Goal: Navigation & Orientation: Find specific page/section

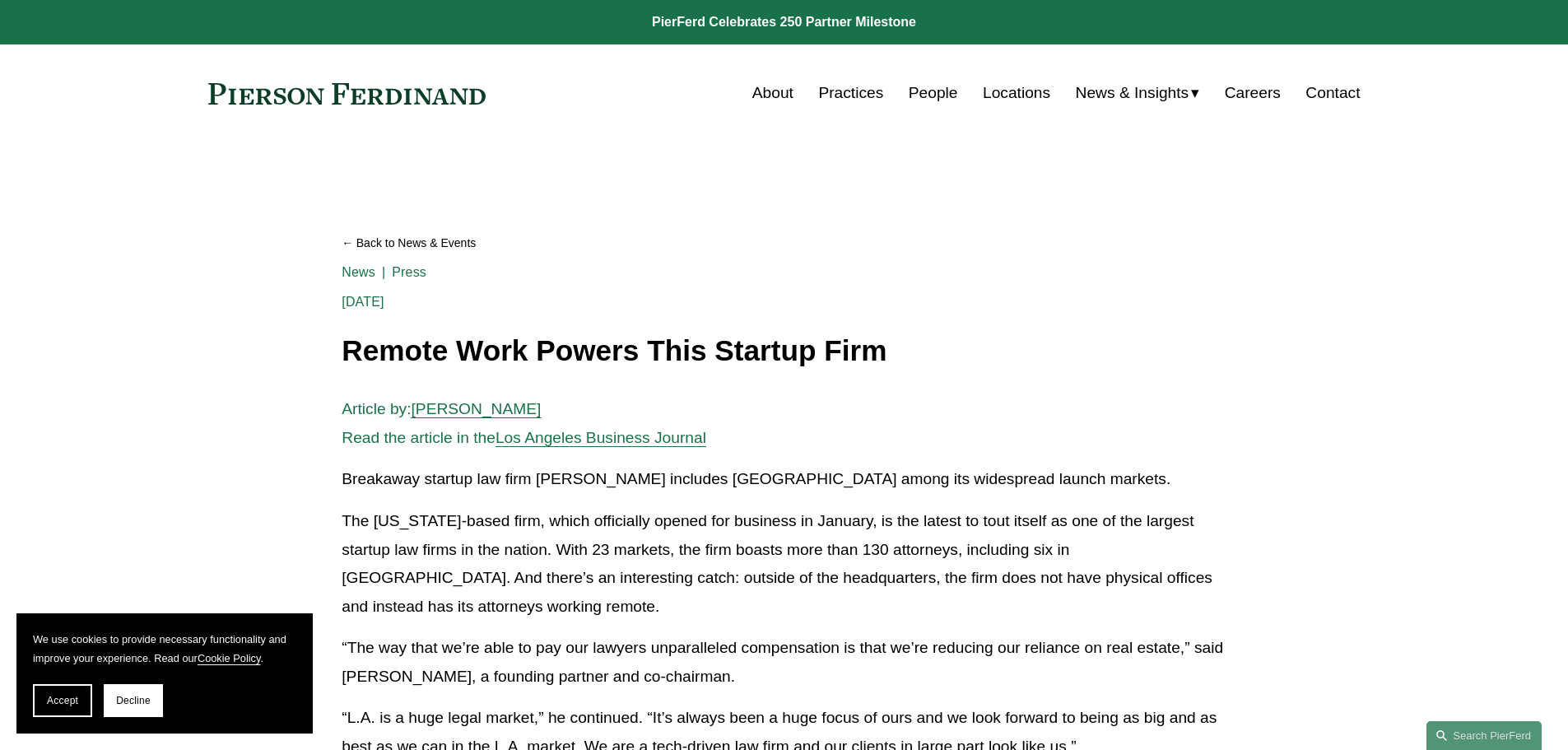
click at [1023, 86] on link "Locations" at bounding box center [1016, 92] width 67 height 31
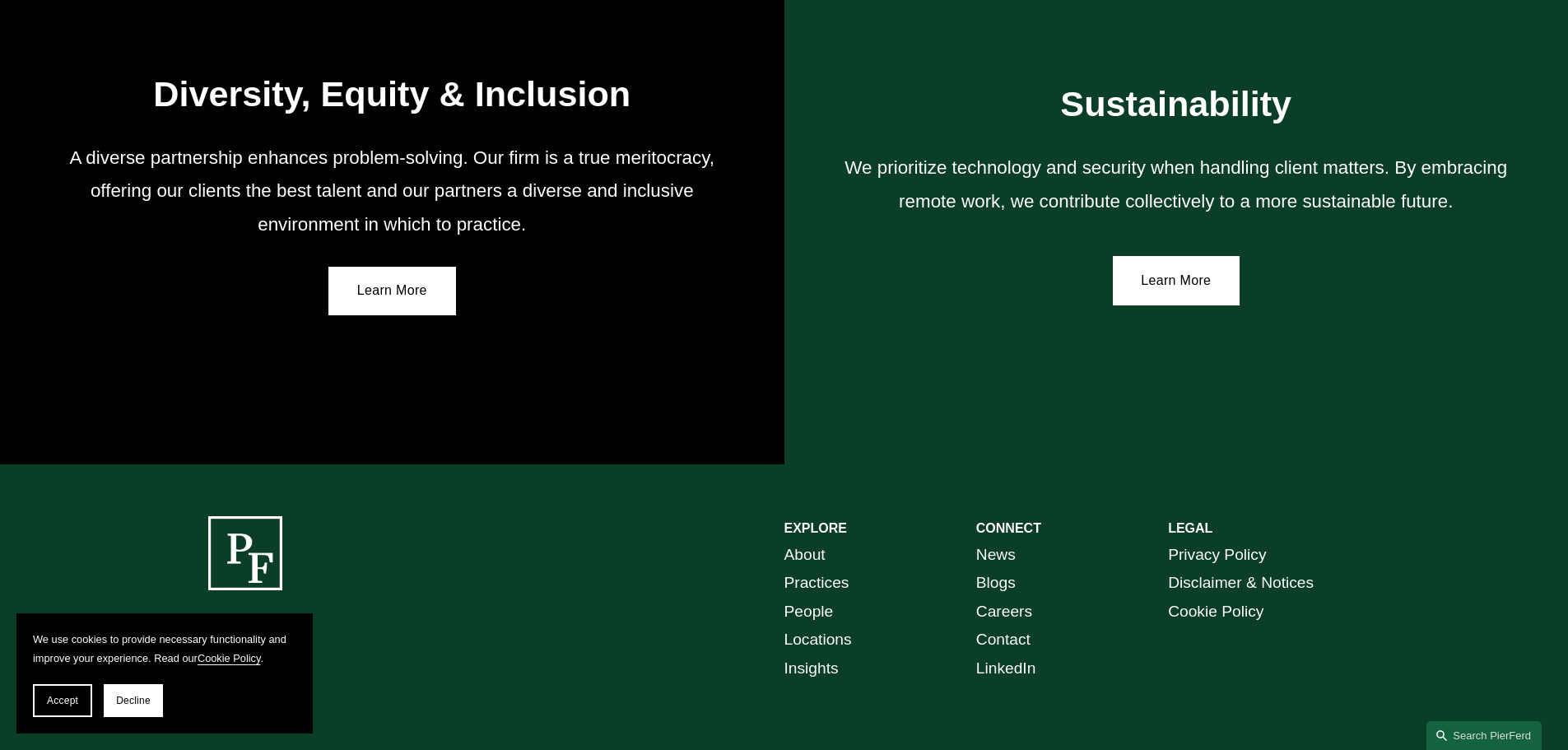
scroll to position [2963, 0]
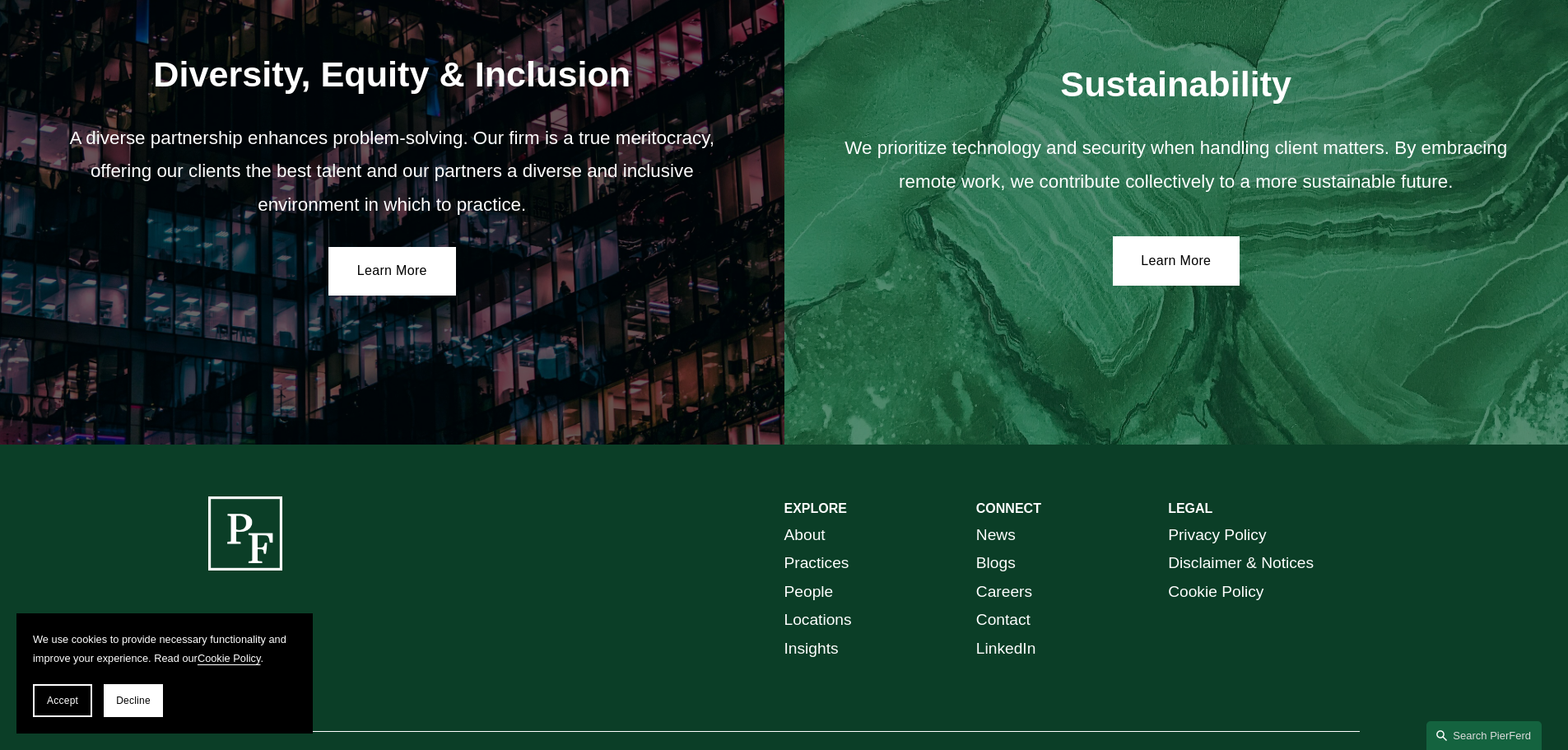
click at [828, 629] on link "Locations" at bounding box center [819, 620] width 67 height 28
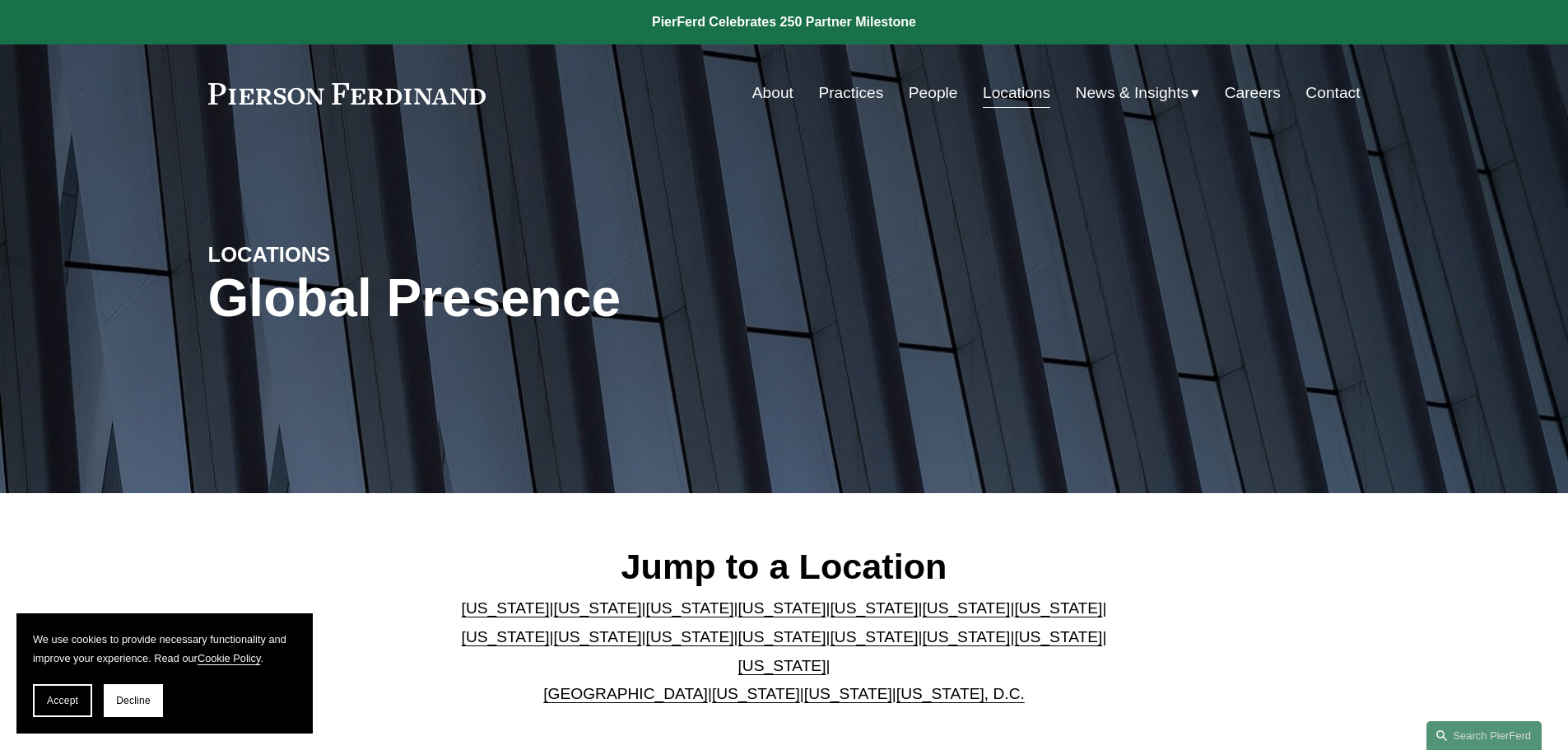
click at [1263, 82] on link "Careers" at bounding box center [1252, 92] width 56 height 31
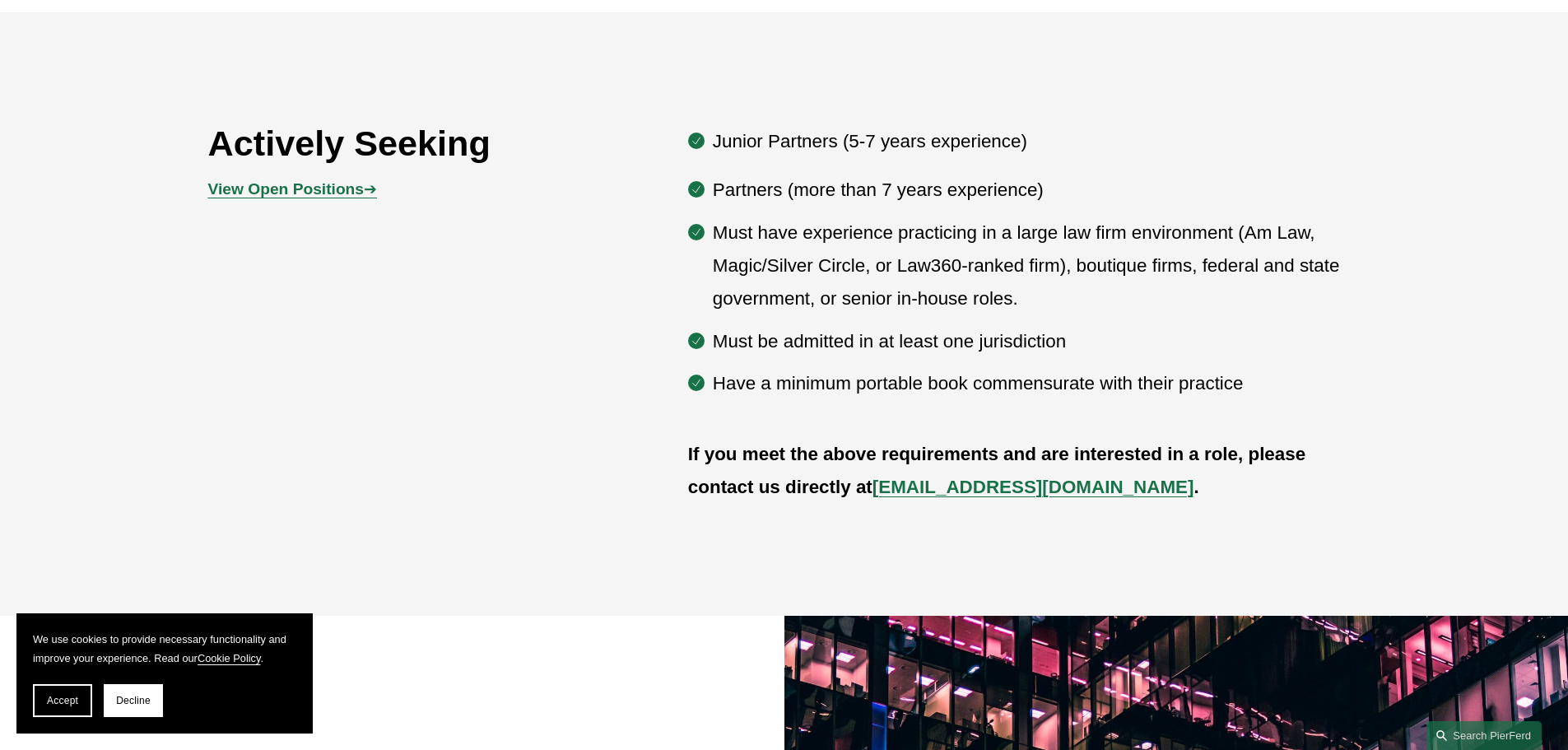
scroll to position [1152, 0]
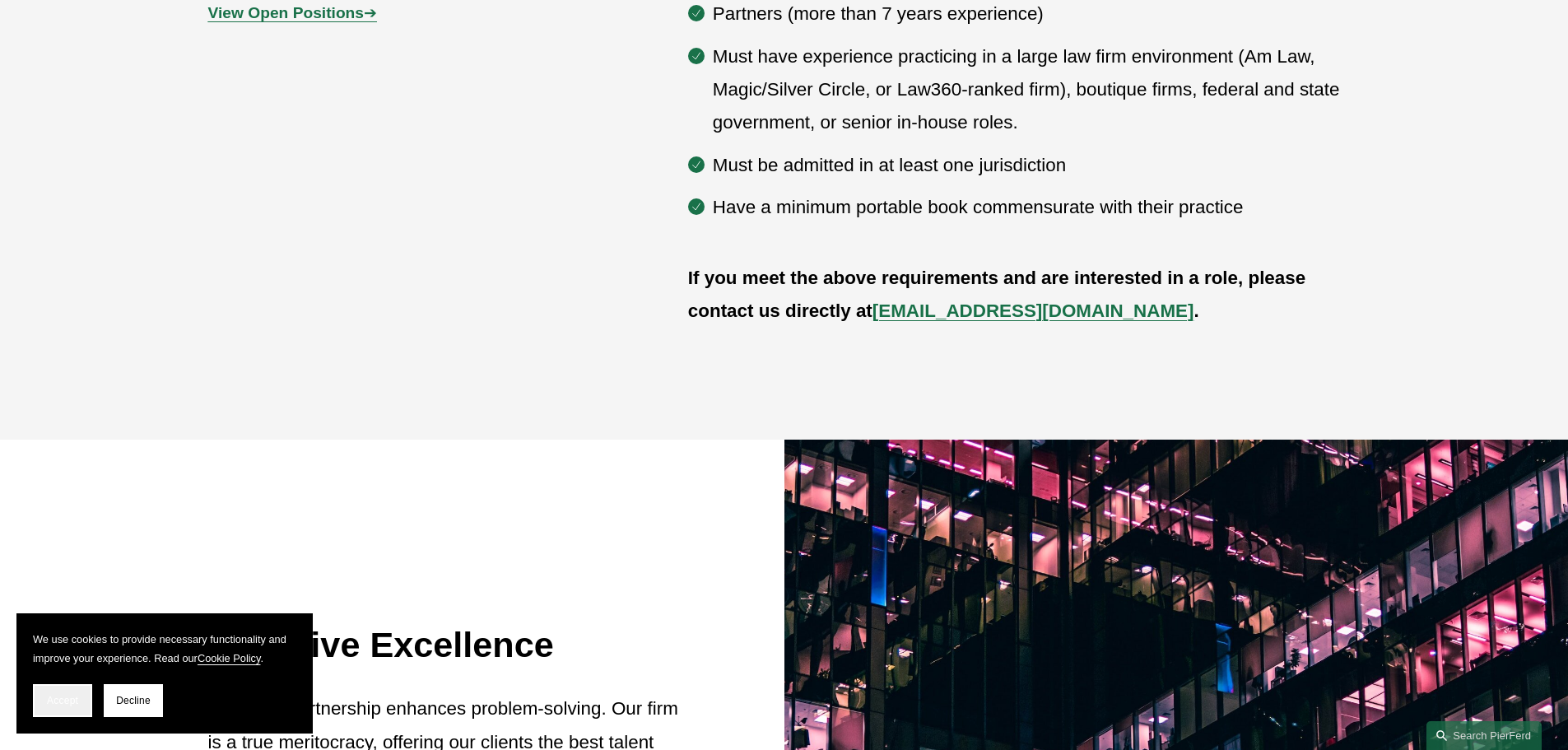
click at [90, 693] on button "Accept" at bounding box center [62, 699] width 59 height 33
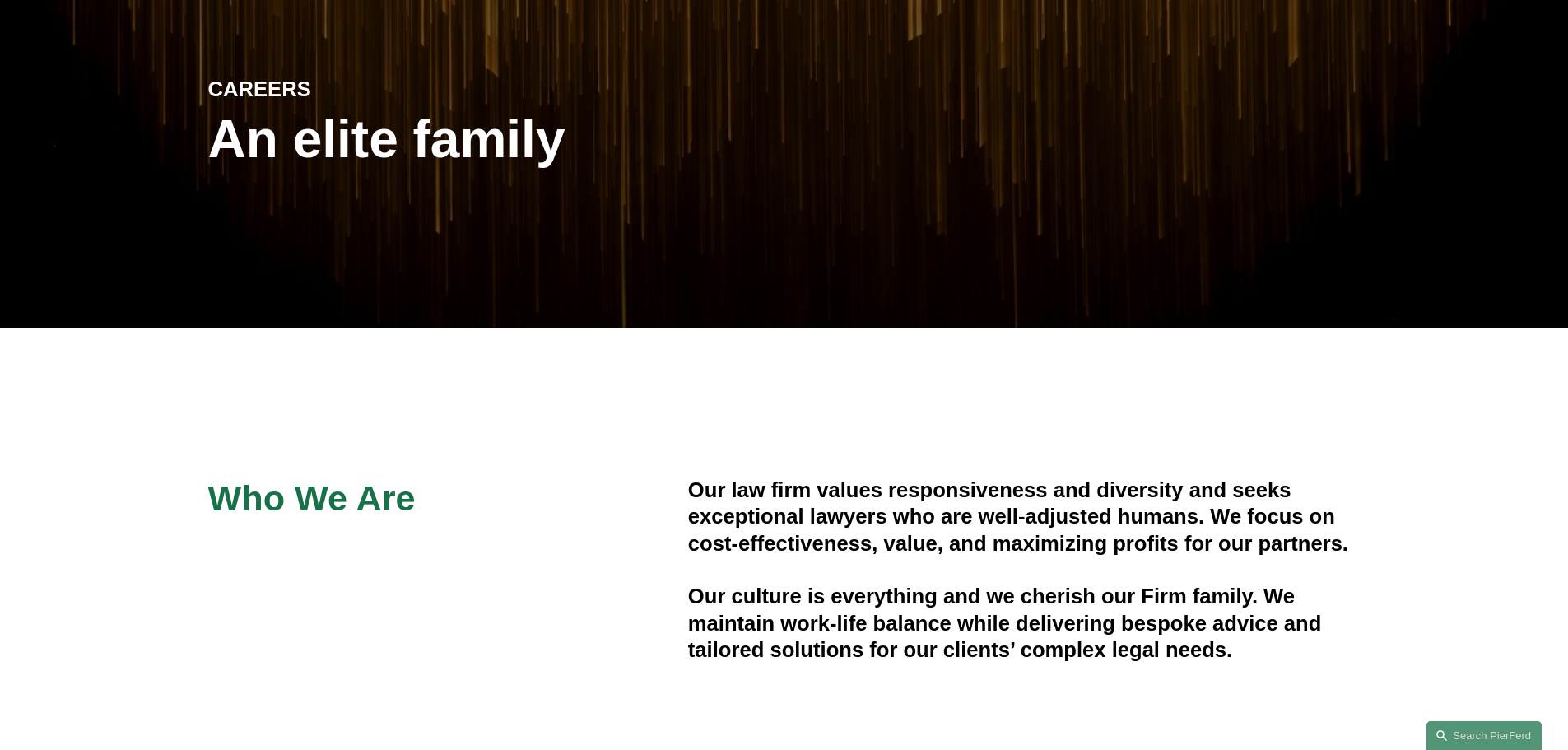
scroll to position [0, 0]
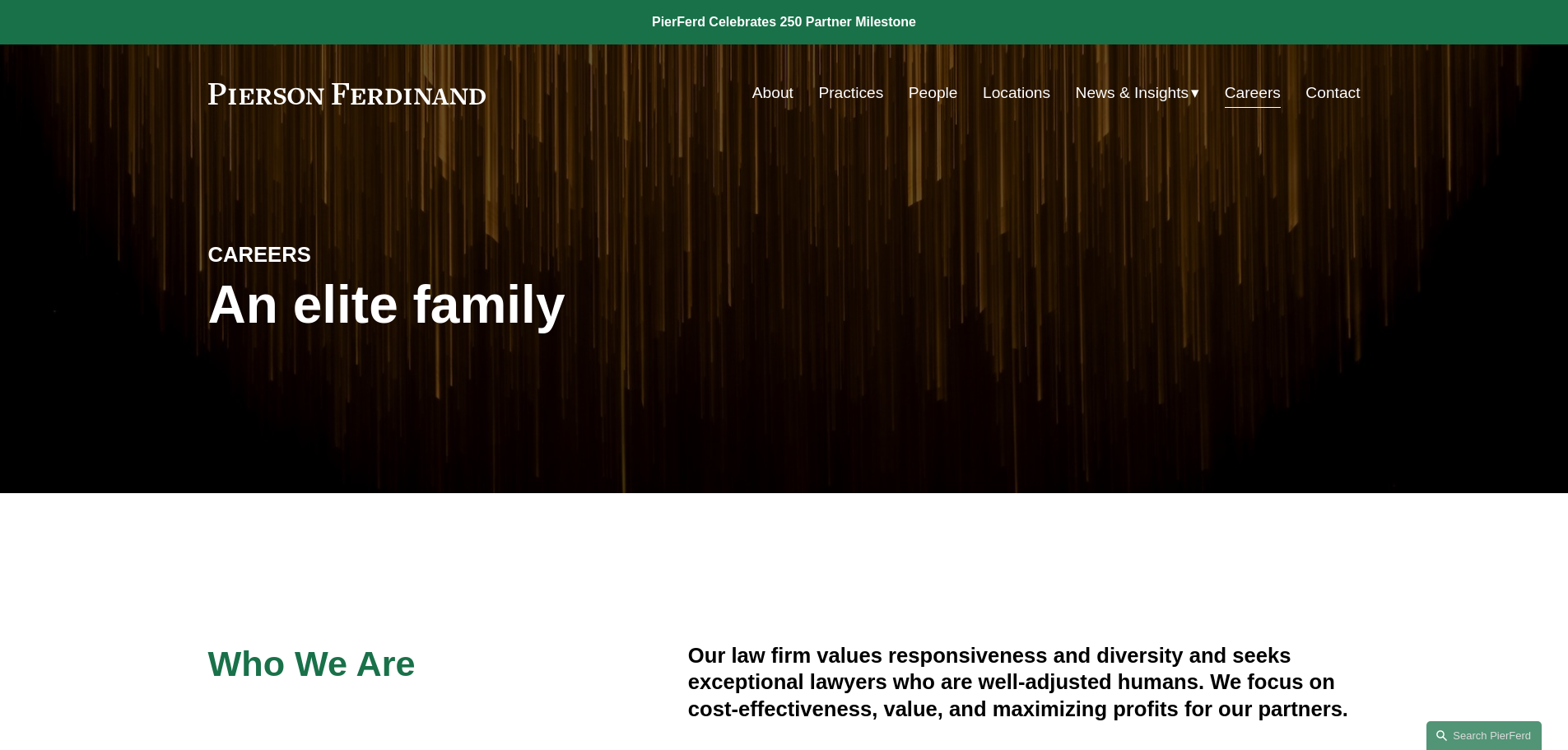
click at [774, 87] on link "About" at bounding box center [772, 92] width 41 height 31
